Goal: Information Seeking & Learning: Check status

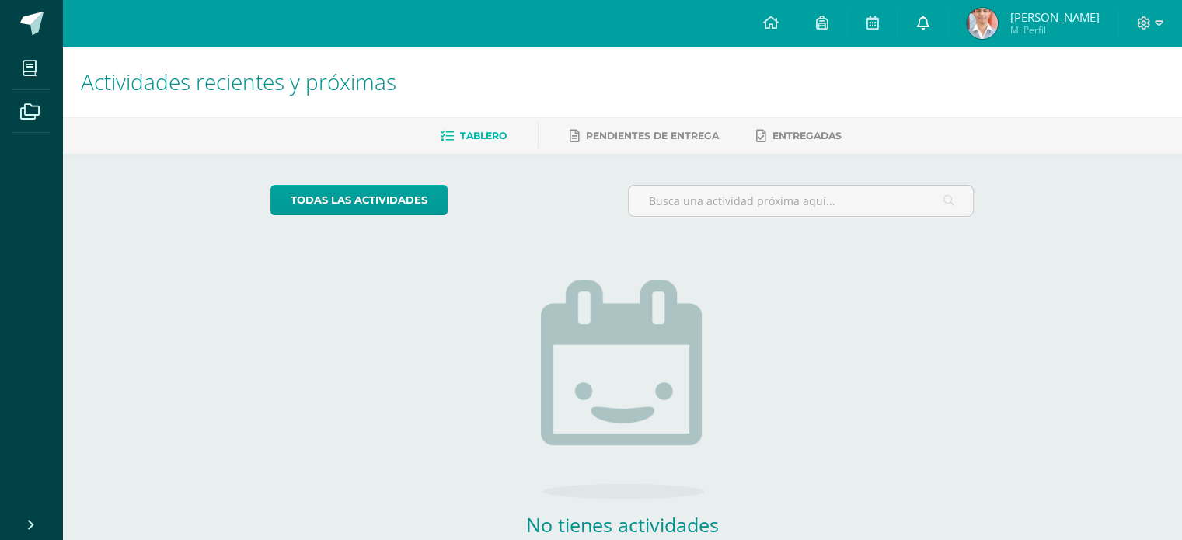
click at [924, 29] on icon at bounding box center [922, 23] width 12 height 14
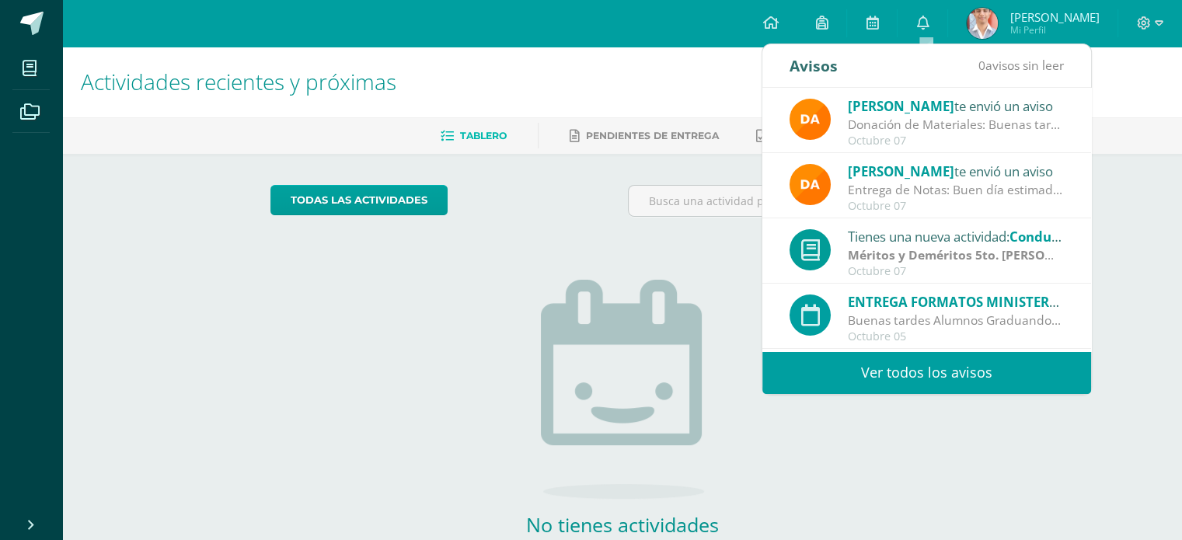
click at [983, 22] on img at bounding box center [982, 23] width 31 height 31
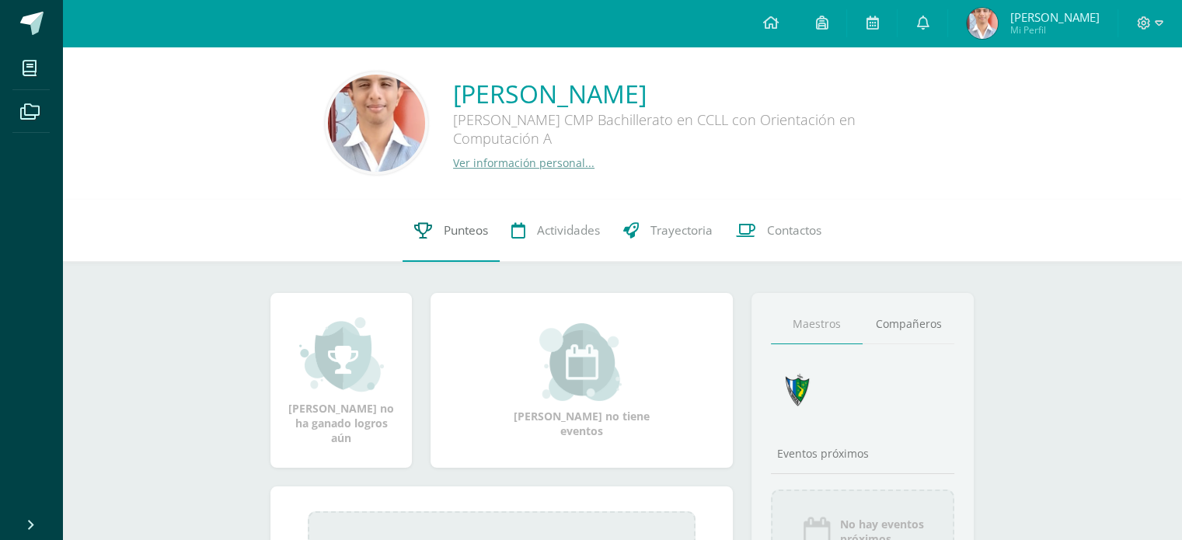
click at [452, 235] on span "Punteos" at bounding box center [466, 230] width 44 height 16
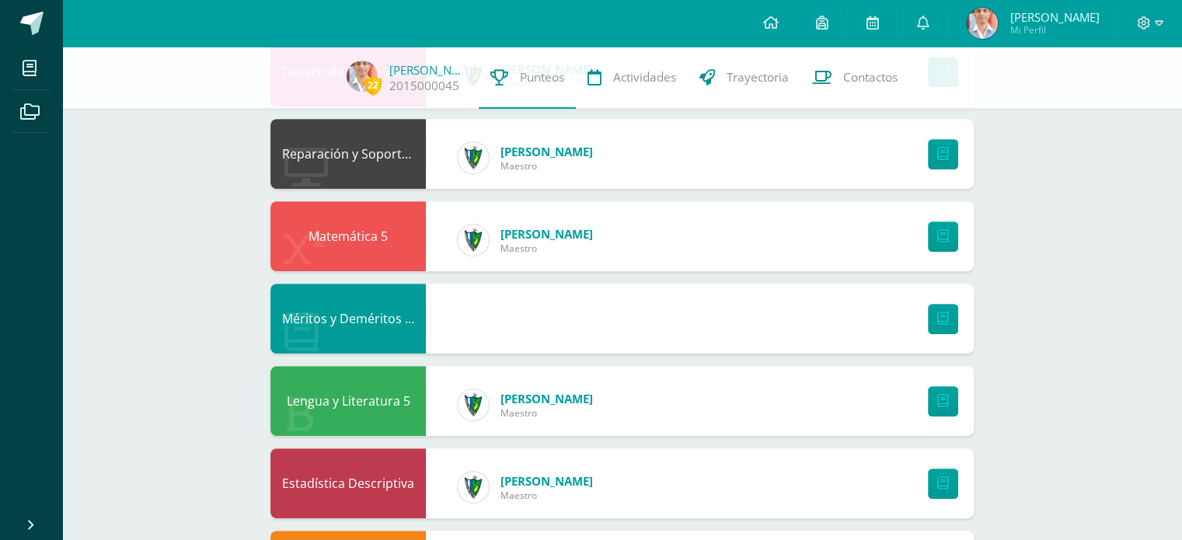
scroll to position [699, 0]
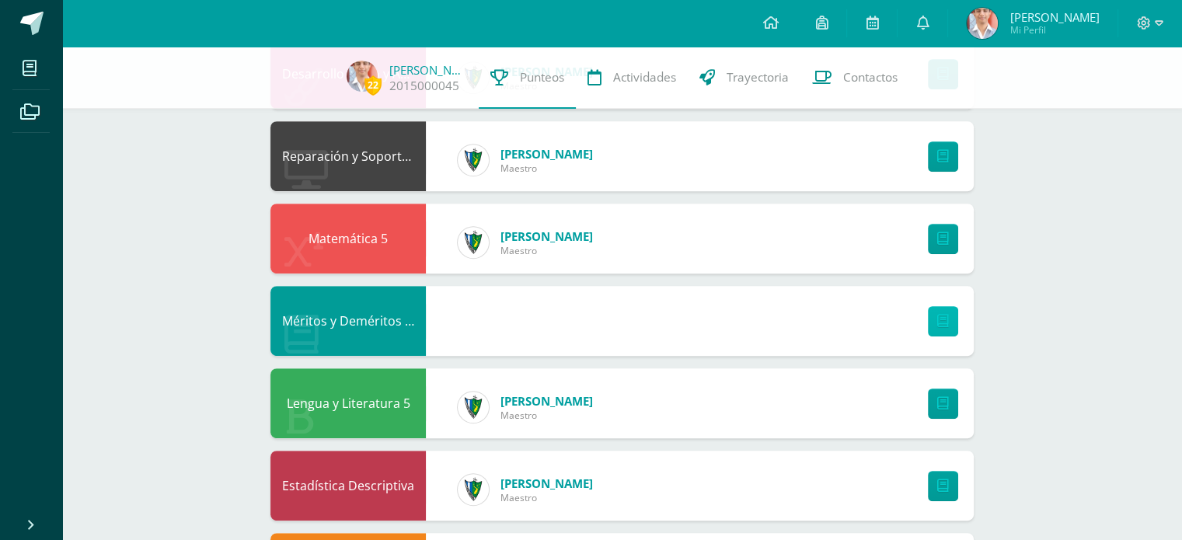
click at [945, 322] on icon at bounding box center [943, 321] width 12 height 13
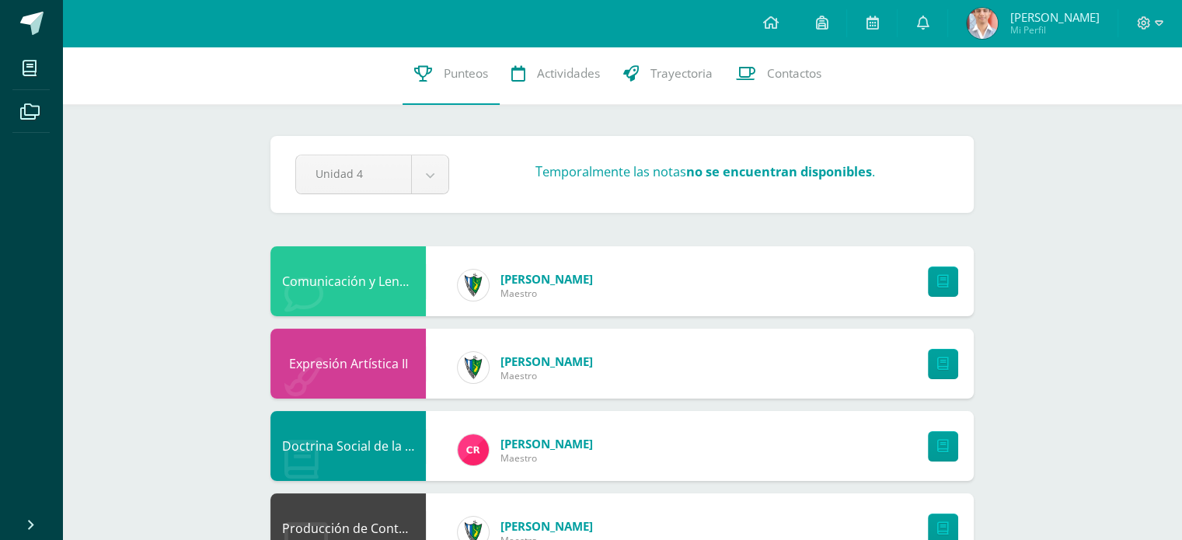
scroll to position [0, 0]
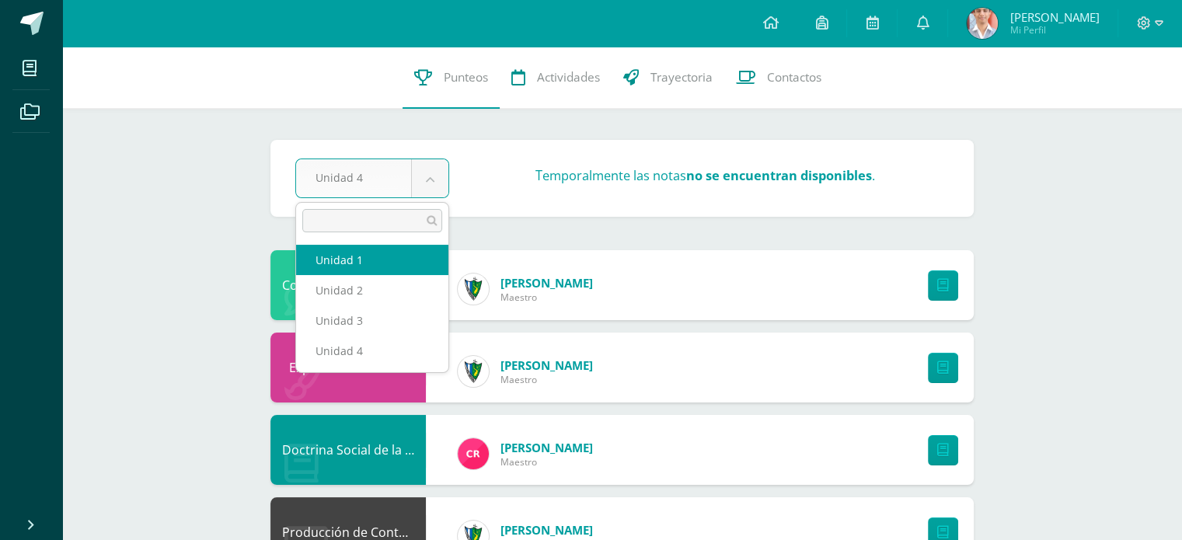
select select "Unidad 1"
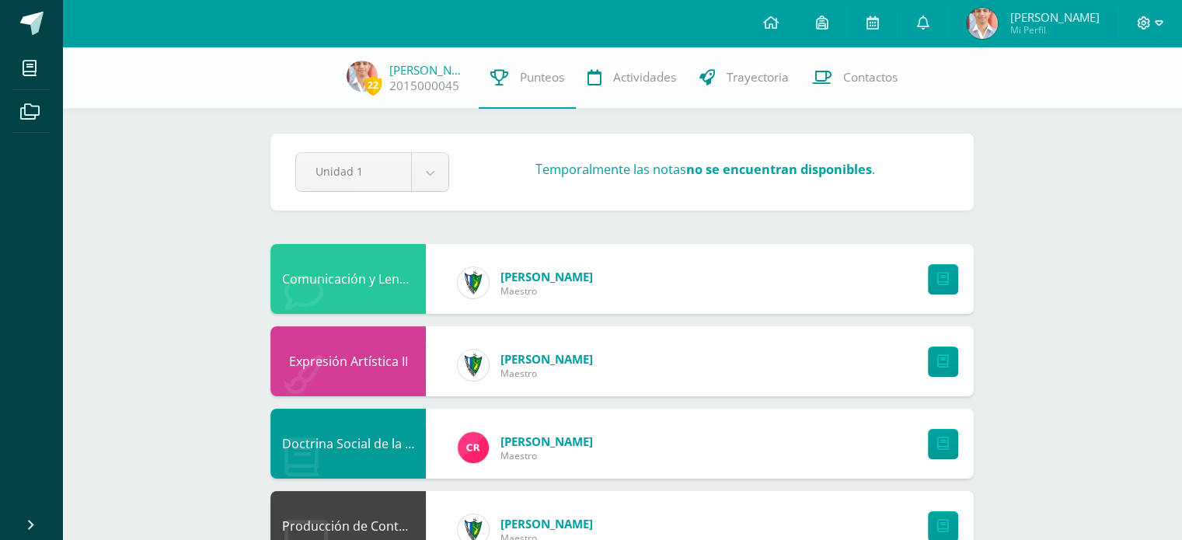
click at [1155, 24] on icon at bounding box center [1159, 23] width 9 height 14
click at [1156, 22] on icon at bounding box center [1159, 22] width 9 height 5
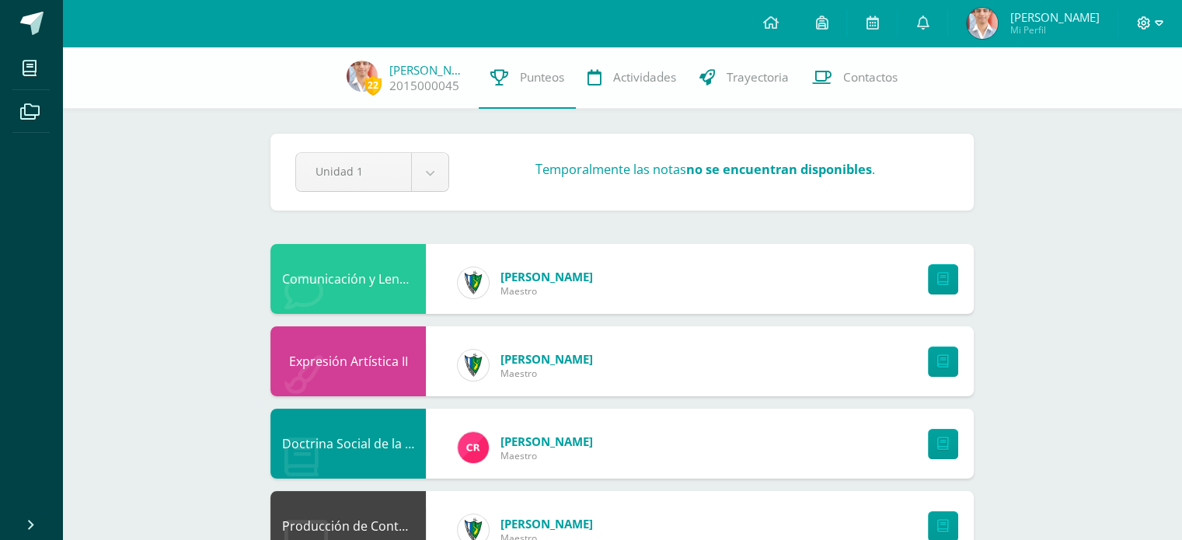
click at [1156, 22] on icon at bounding box center [1159, 22] width 9 height 5
click at [1158, 22] on icon at bounding box center [1159, 23] width 9 height 14
click at [1125, 109] on span "Cerrar sesión" at bounding box center [1110, 106] width 70 height 15
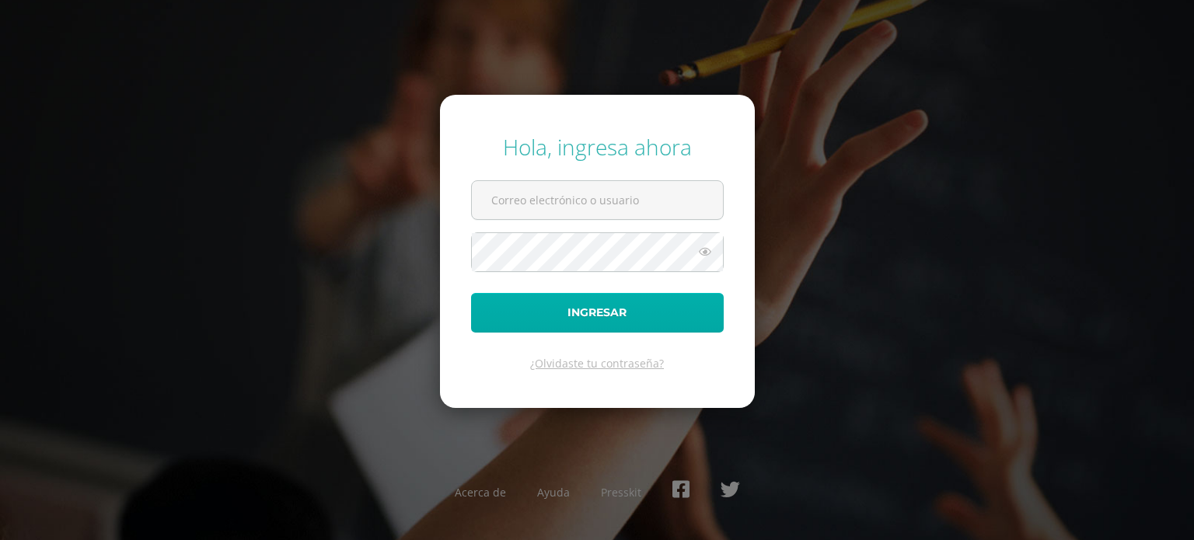
type input "[PERSON_NAME][EMAIL_ADDRESS][DOMAIN_NAME]"
click at [598, 314] on button "Ingresar" at bounding box center [597, 313] width 253 height 40
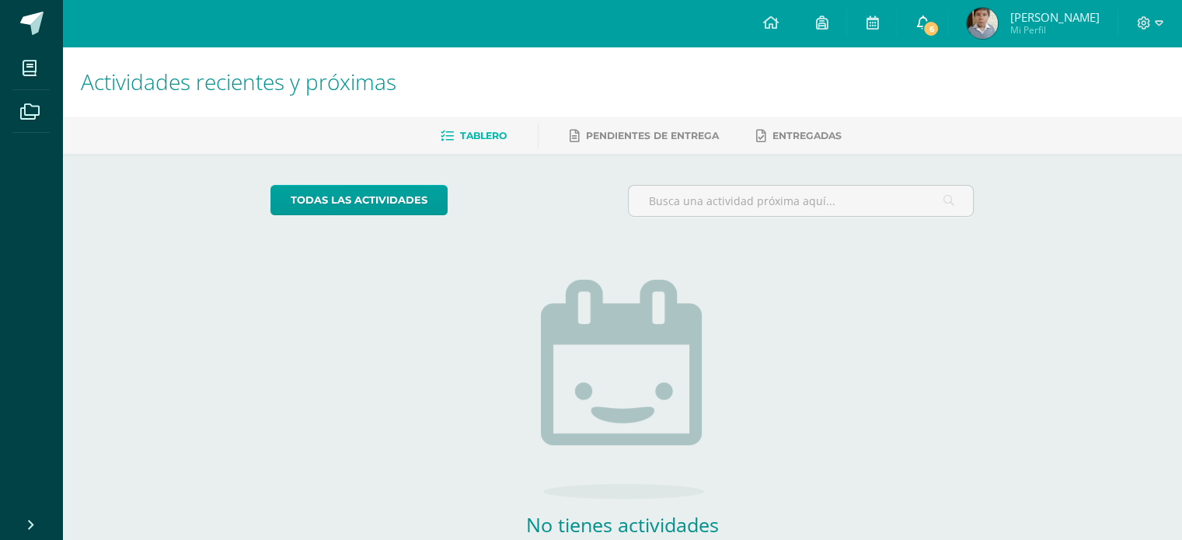
click at [929, 30] on icon at bounding box center [922, 23] width 12 height 14
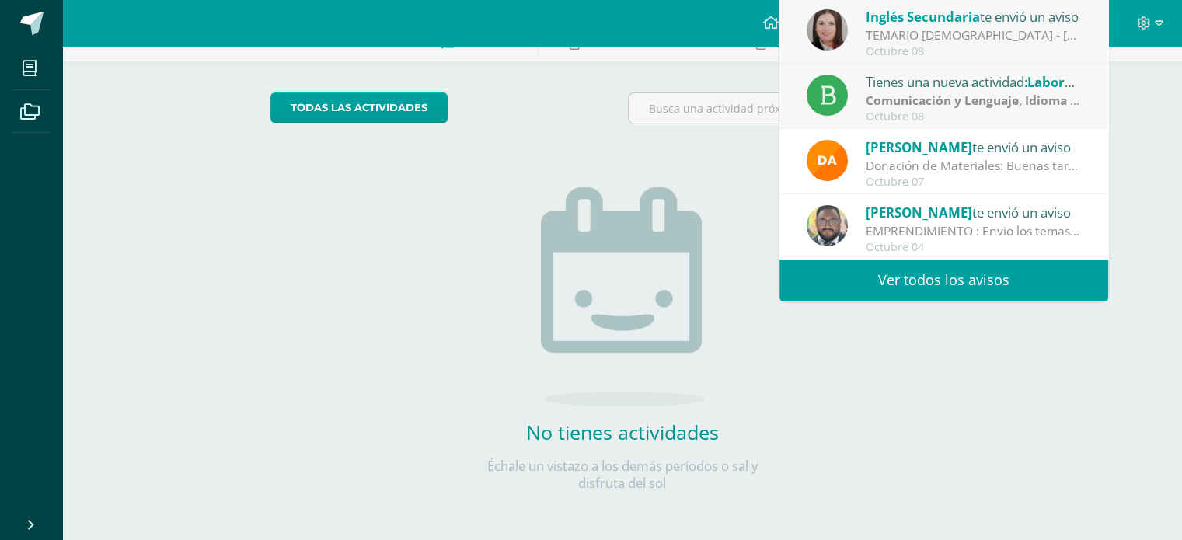
scroll to position [93, 0]
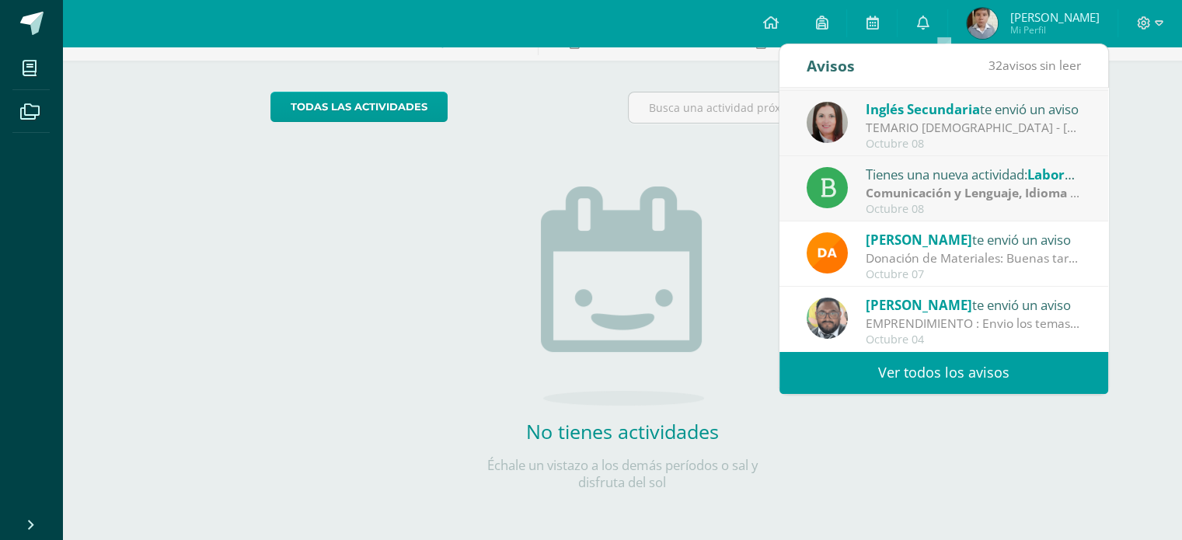
click at [969, 379] on link "Ver todos los avisos" at bounding box center [943, 372] width 329 height 43
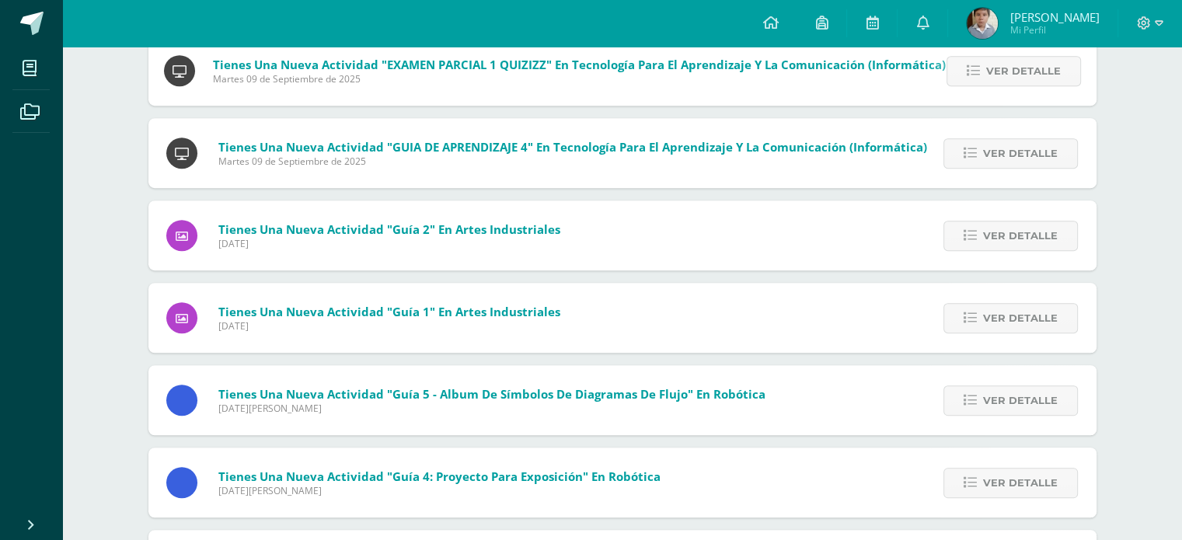
scroll to position [926, 0]
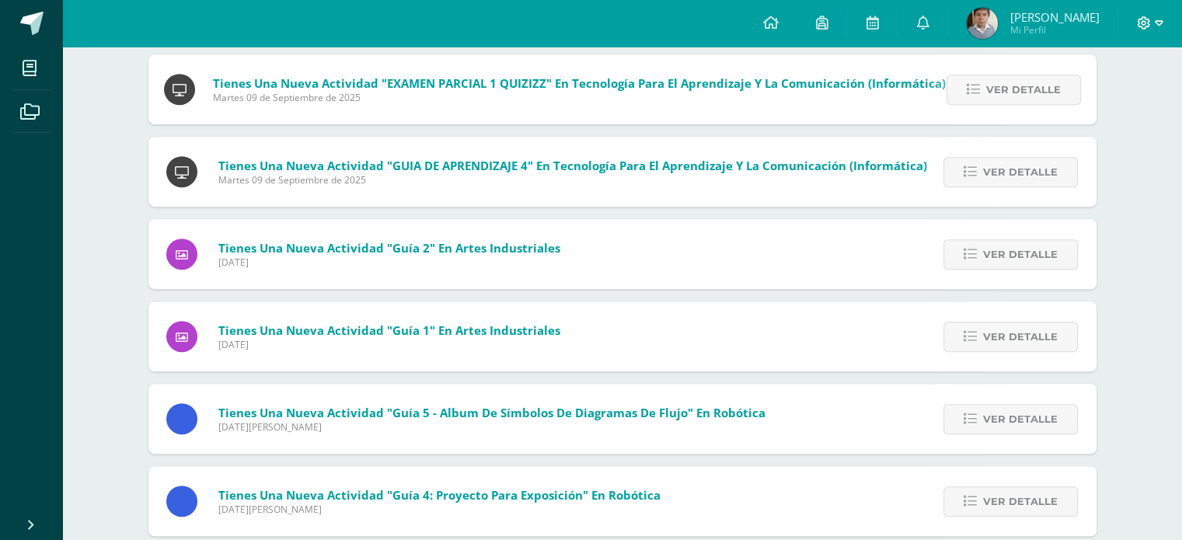
click at [1156, 26] on icon at bounding box center [1159, 23] width 9 height 14
click at [1113, 107] on span "Cerrar sesión" at bounding box center [1110, 106] width 70 height 15
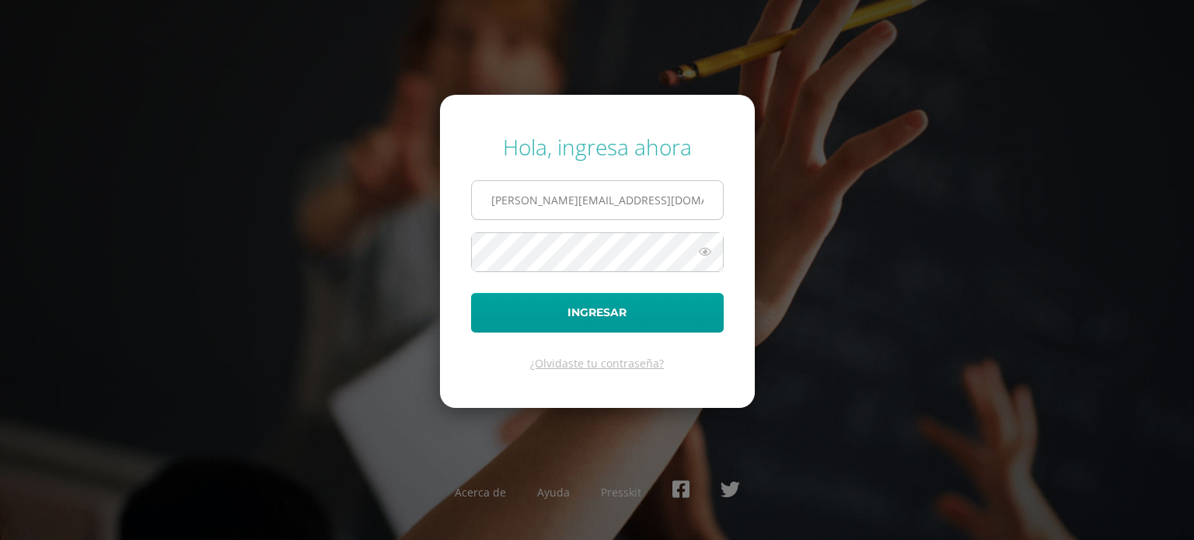
click at [634, 204] on input "l.chavez.3cdb@gmail.com" at bounding box center [597, 200] width 251 height 38
type input "ja.chavez.1adb@gmail.com"
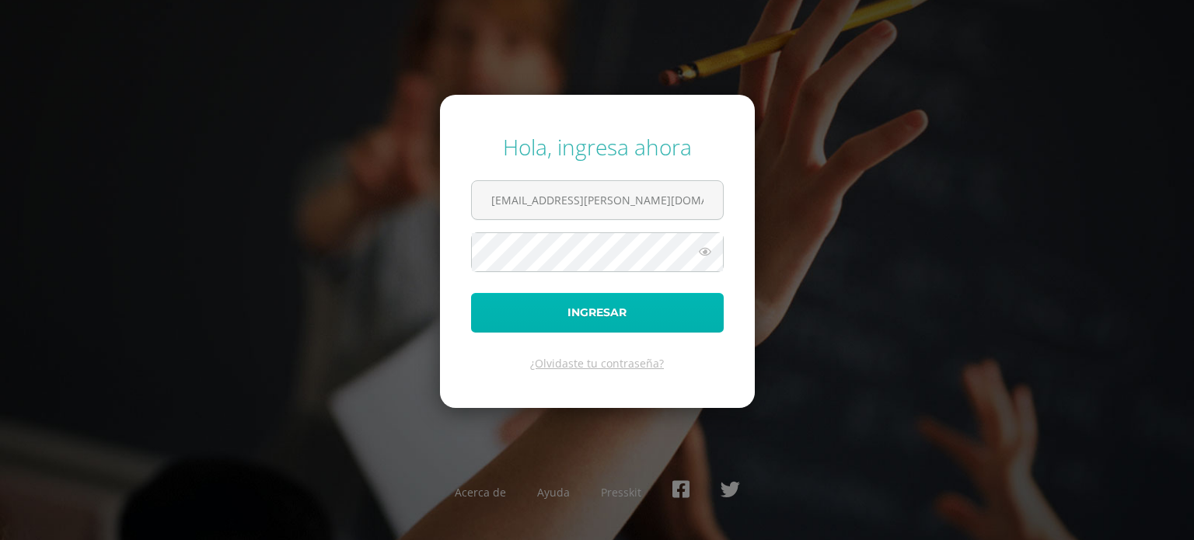
click at [644, 317] on button "Ingresar" at bounding box center [597, 313] width 253 height 40
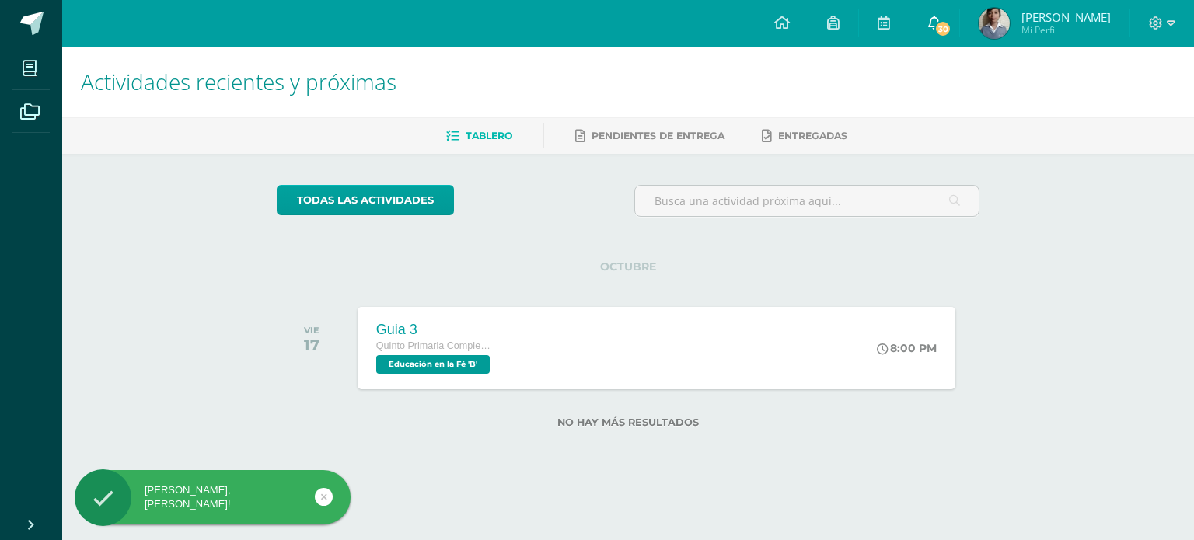
click at [959, 33] on link "30" at bounding box center [934, 23] width 50 height 47
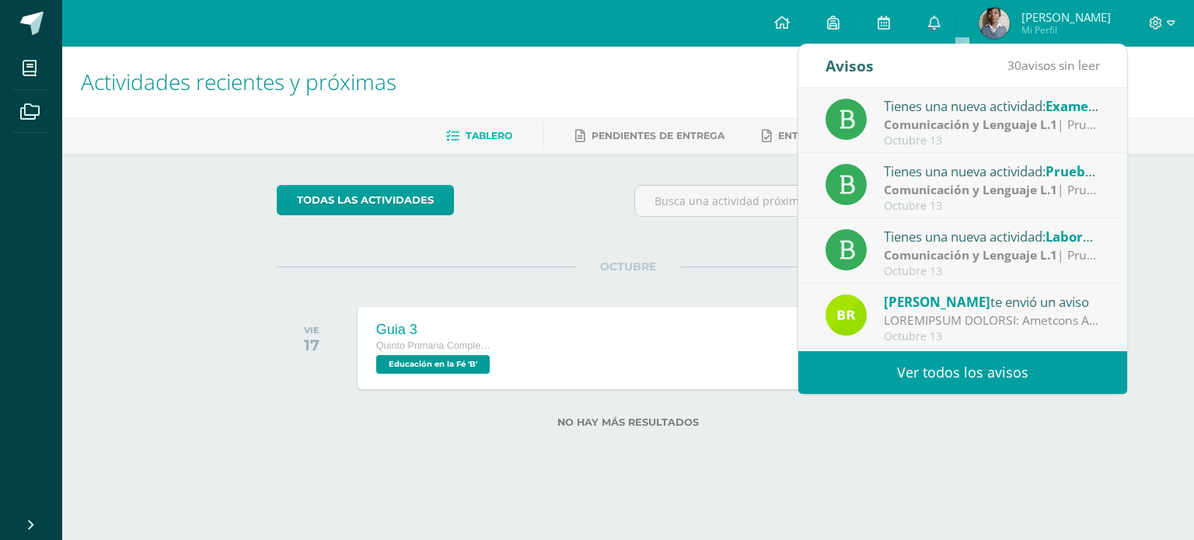
click at [962, 382] on link "Ver todos los avisos" at bounding box center [962, 372] width 329 height 43
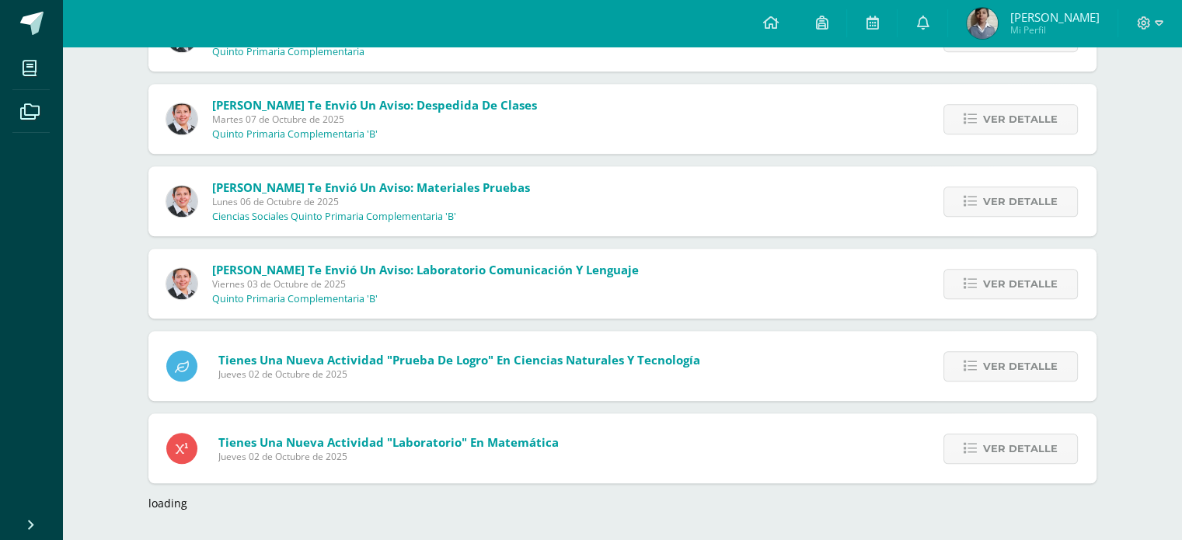
scroll to position [1393, 0]
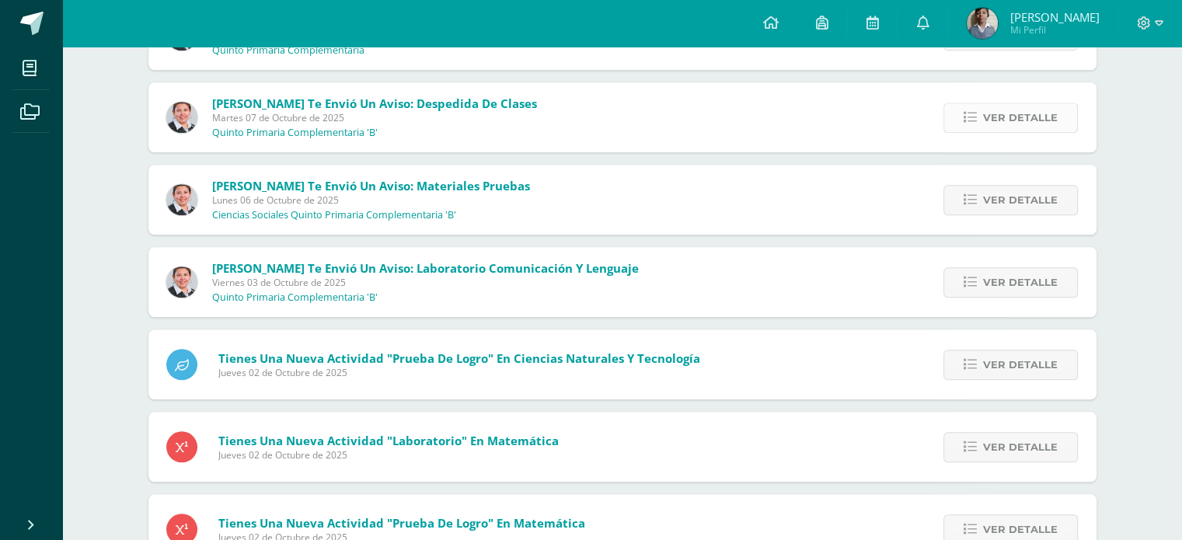
click at [1043, 113] on span "Ver detalle" at bounding box center [1020, 117] width 75 height 29
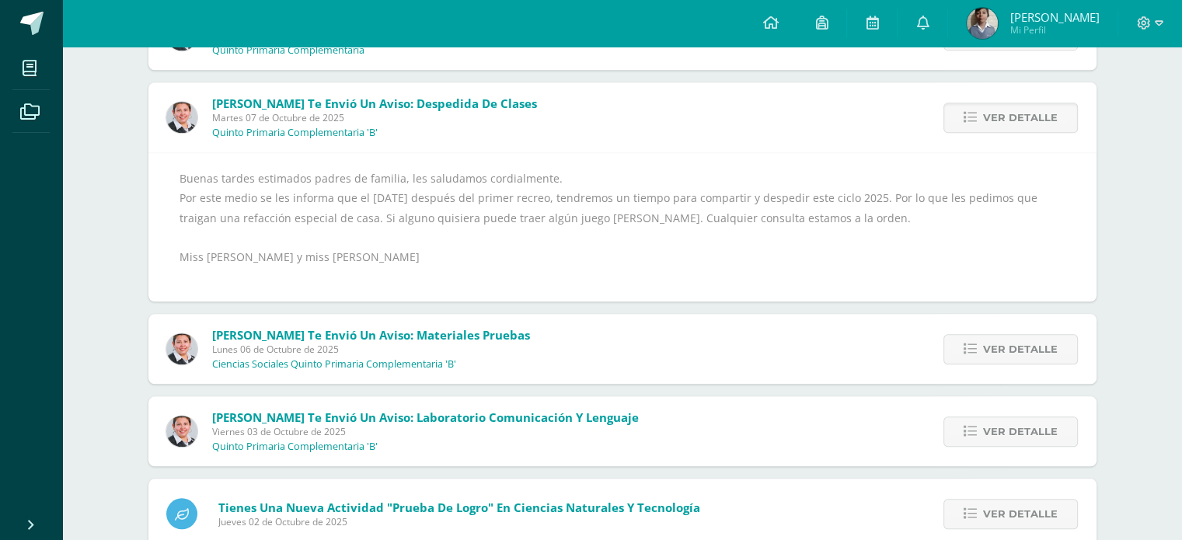
click at [724, 24] on div "Configuración Cerrar sesión [PERSON_NAME] Mi Perfil Avisos 30 avisos sin leer A…" at bounding box center [622, 23] width 1120 height 47
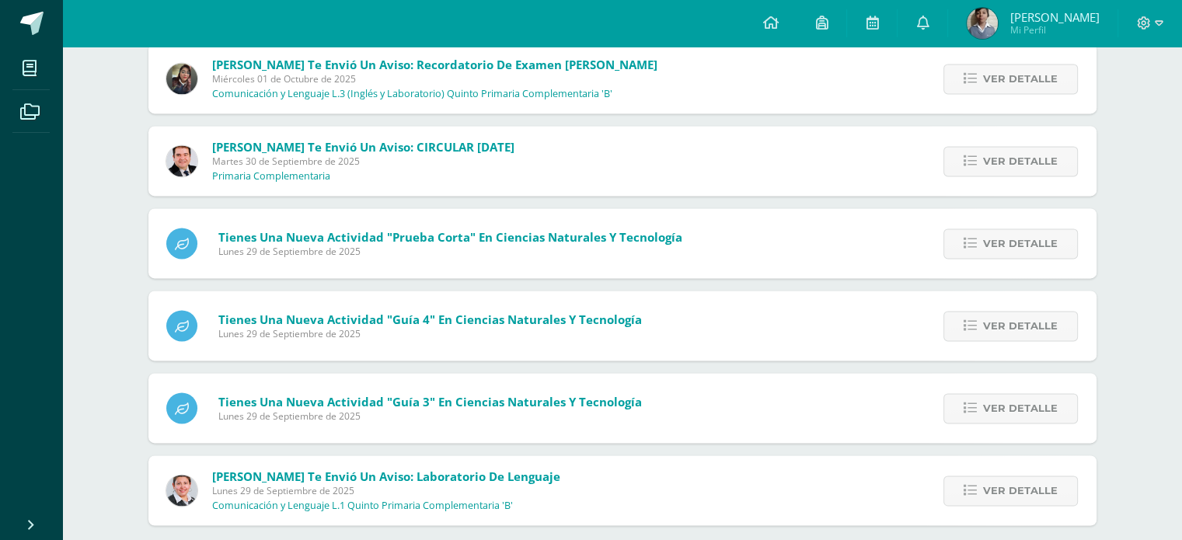
scroll to position [2338, 0]
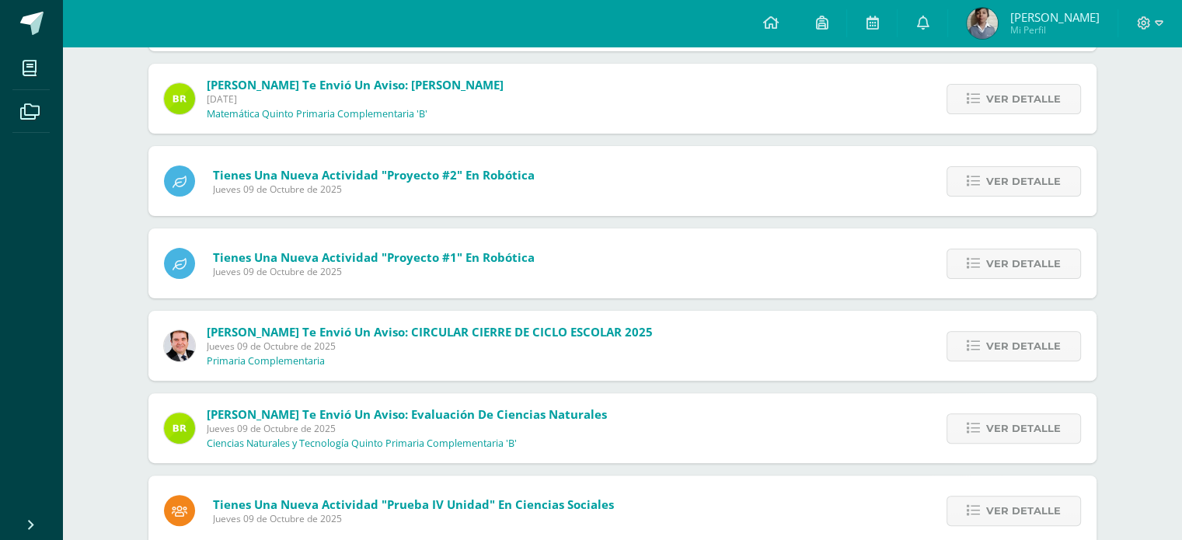
scroll to position [396, 0]
